Goal: Transaction & Acquisition: Purchase product/service

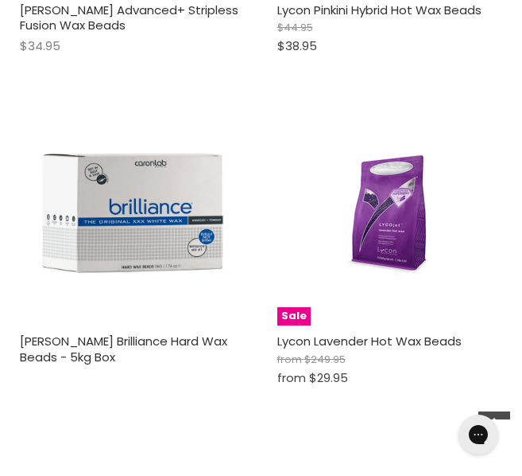
scroll to position [625, 0]
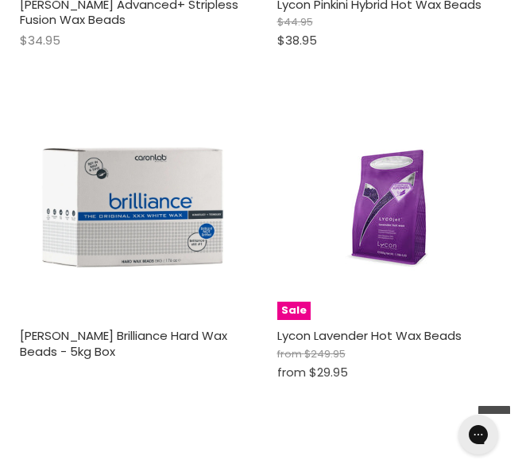
drag, startPoint x: 257, startPoint y: 138, endPoint x: 250, endPoint y: 133, distance: 8.5
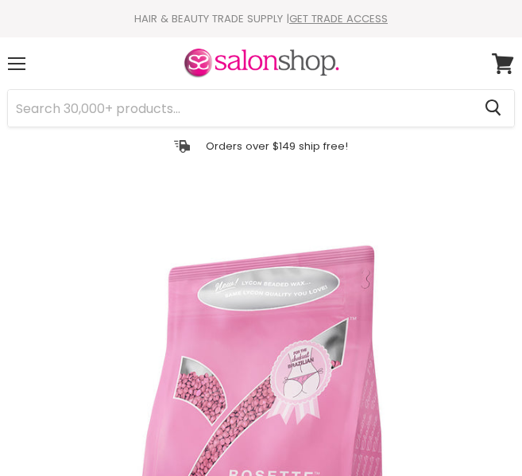
click at [80, 400] on div "Click or scroll to zoom Tap or pinch to zoom Click or scroll to zoom" at bounding box center [261, 469] width 522 height 577
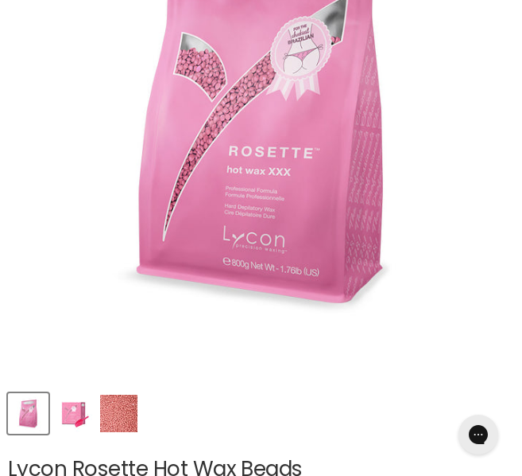
click at [61, 420] on img "Product thumbnails" at bounding box center [73, 412] width 37 height 37
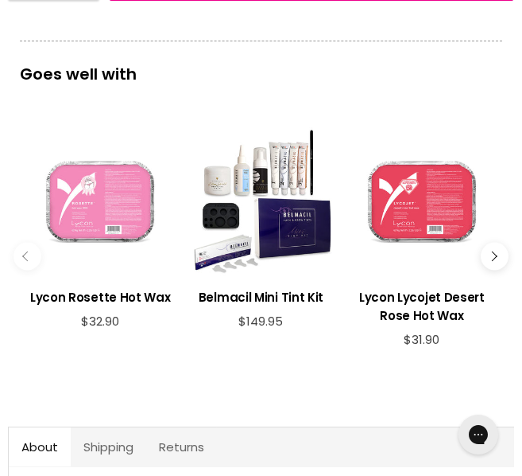
scroll to position [1046, 0]
